Goal: Task Accomplishment & Management: Complete application form

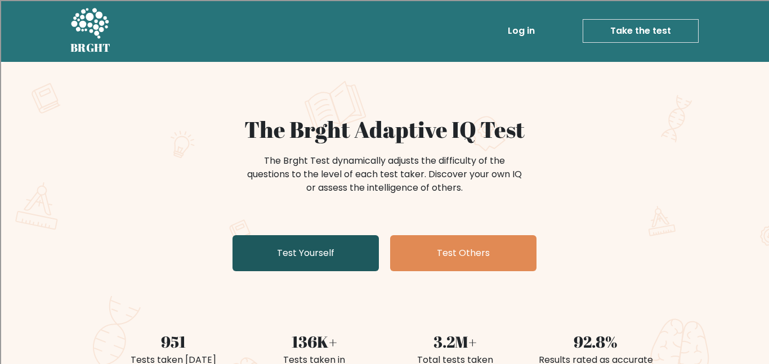
click at [358, 264] on link "Test Yourself" at bounding box center [306, 253] width 146 height 36
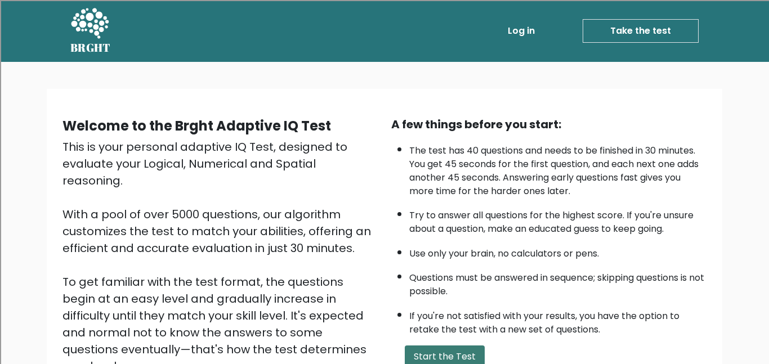
click at [414, 357] on button "Start the Test" at bounding box center [445, 357] width 80 height 23
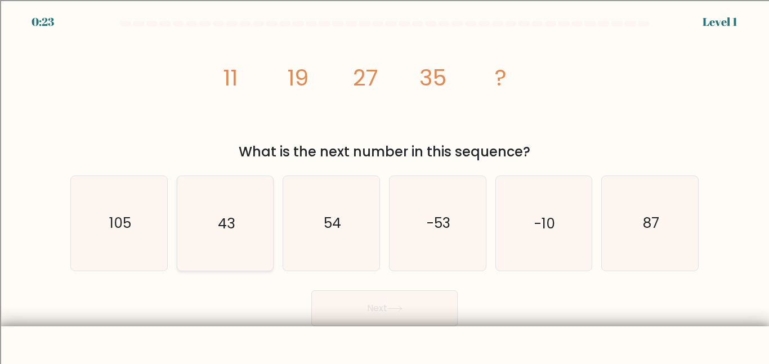
click at [240, 233] on icon "43" at bounding box center [225, 223] width 94 height 94
click at [385, 185] on input "b. 43" at bounding box center [385, 183] width 1 height 3
radio input "true"
click at [428, 324] on button "Next" at bounding box center [384, 309] width 146 height 36
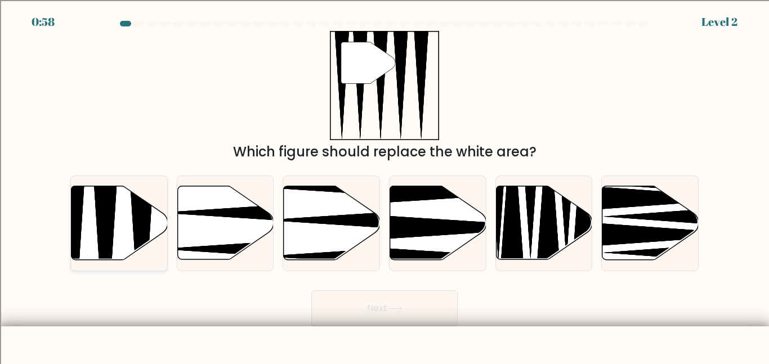
click at [109, 209] on icon at bounding box center [105, 263] width 25 height 191
click at [385, 185] on input "a." at bounding box center [385, 183] width 1 height 3
radio input "true"
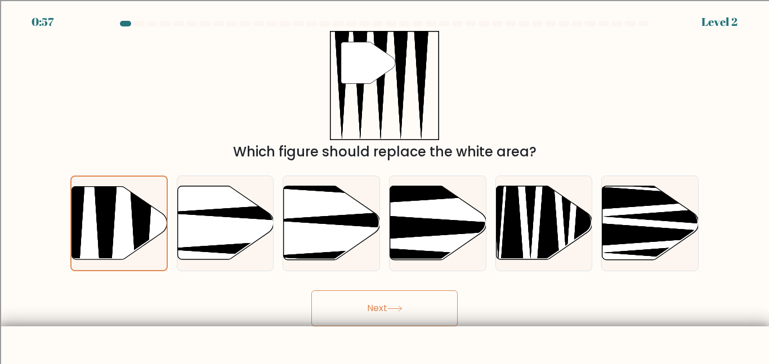
click at [405, 302] on button "Next" at bounding box center [384, 309] width 146 height 36
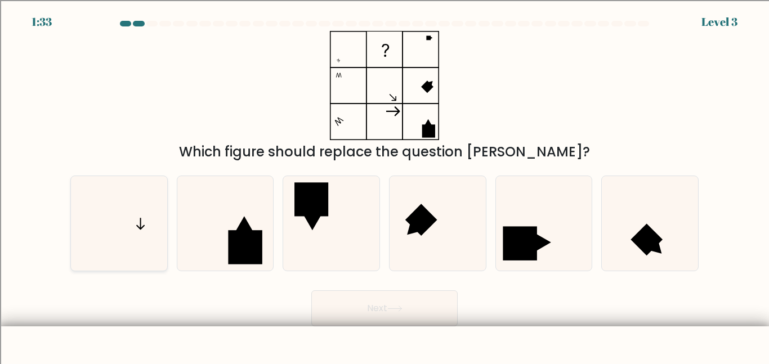
click at [117, 233] on icon at bounding box center [119, 223] width 94 height 94
click at [385, 185] on input "a." at bounding box center [385, 183] width 1 height 3
radio input "true"
click at [403, 316] on button "Next" at bounding box center [384, 309] width 146 height 36
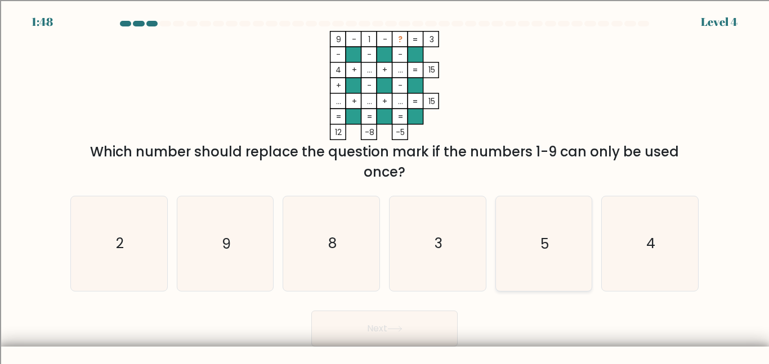
click at [550, 260] on icon "5" at bounding box center [544, 244] width 94 height 94
click at [385, 185] on input "e. 5" at bounding box center [385, 183] width 1 height 3
radio input "true"
click at [413, 327] on button "Next" at bounding box center [384, 329] width 146 height 36
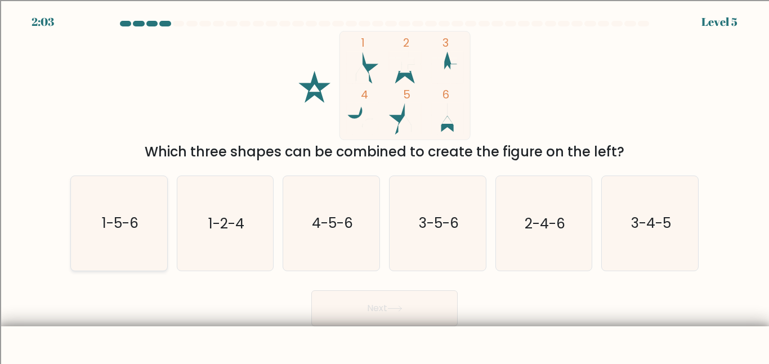
click at [105, 245] on icon "1-5-6" at bounding box center [119, 223] width 94 height 94
click at [385, 185] on input "a. 1-5-6" at bounding box center [385, 183] width 1 height 3
radio input "true"
click at [381, 311] on button "Next" at bounding box center [384, 309] width 146 height 36
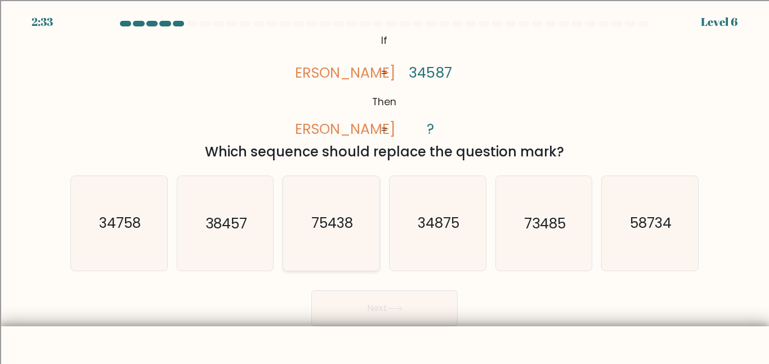
click at [303, 256] on icon "75438" at bounding box center [331, 223] width 94 height 94
click at [385, 185] on input "c. 75438" at bounding box center [385, 183] width 1 height 3
radio input "true"
click at [352, 312] on button "Next" at bounding box center [384, 309] width 146 height 36
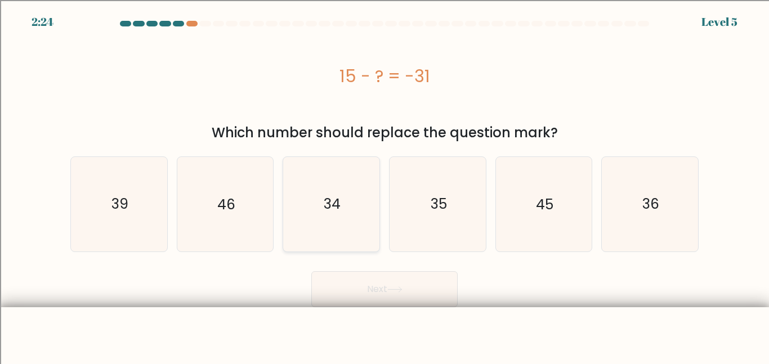
click at [332, 215] on icon "34" at bounding box center [331, 204] width 94 height 94
click at [385, 185] on input "c. 34" at bounding box center [385, 183] width 1 height 3
radio input "true"
click at [391, 293] on button "Next" at bounding box center [384, 289] width 146 height 36
